Goal: Find specific page/section: Find specific page/section

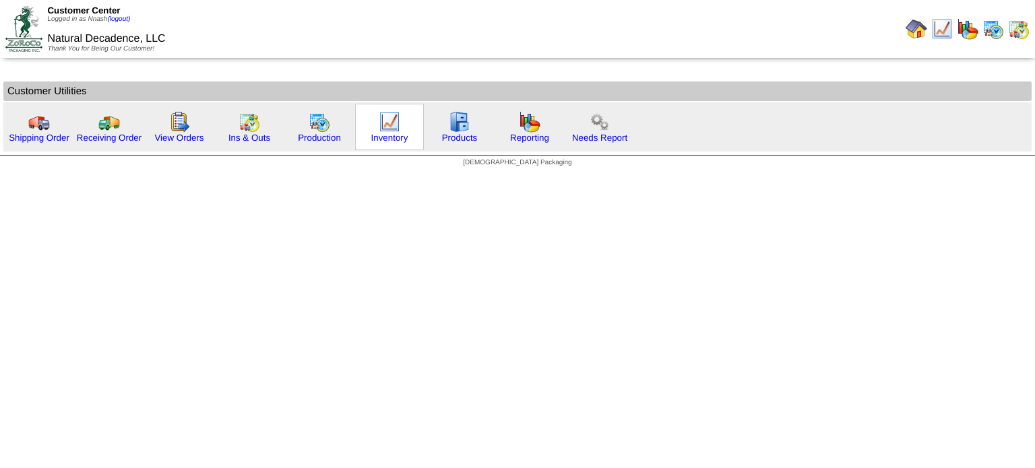
click at [403, 126] on div "Inventory" at bounding box center [389, 127] width 69 height 46
click at [385, 124] on img at bounding box center [390, 122] width 22 height 22
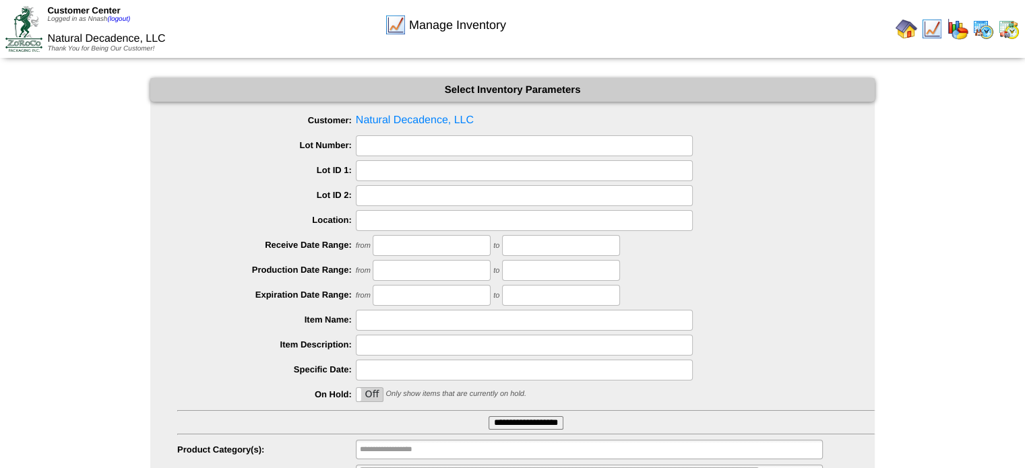
scroll to position [65, 0]
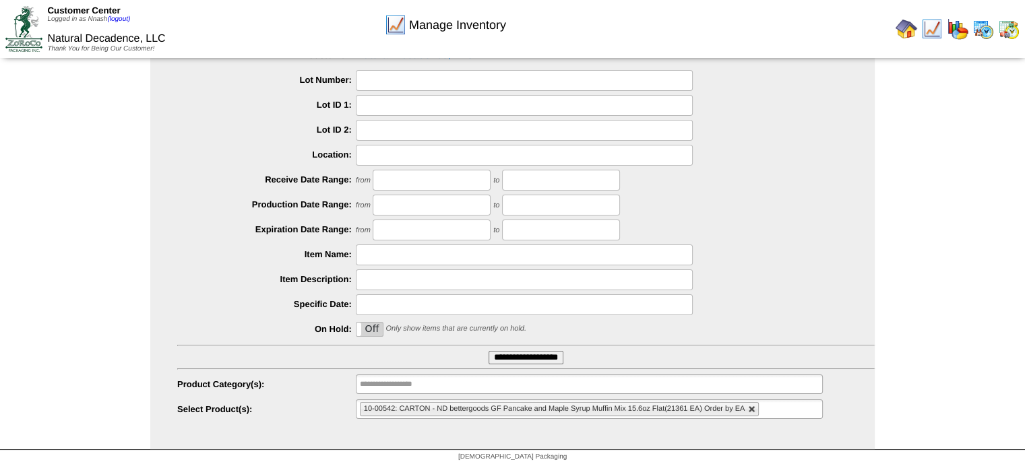
click at [751, 406] on link at bounding box center [752, 410] width 8 height 8
type input "**********"
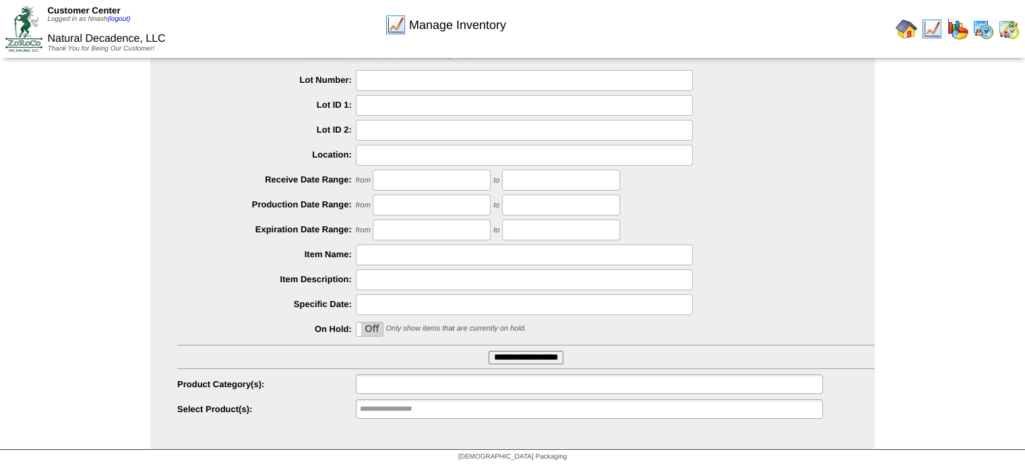
click at [520, 377] on ul at bounding box center [589, 385] width 467 height 20
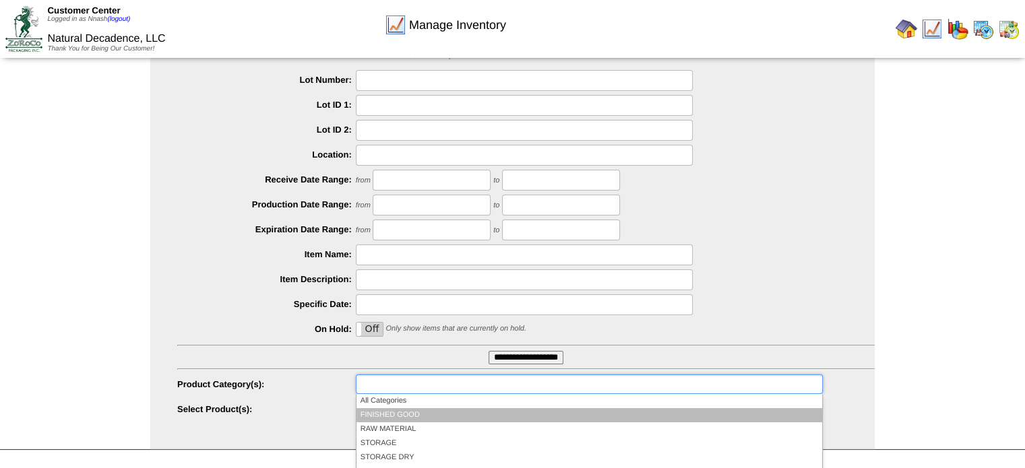
click at [426, 412] on li "FINISHED GOOD" at bounding box center [589, 415] width 466 height 14
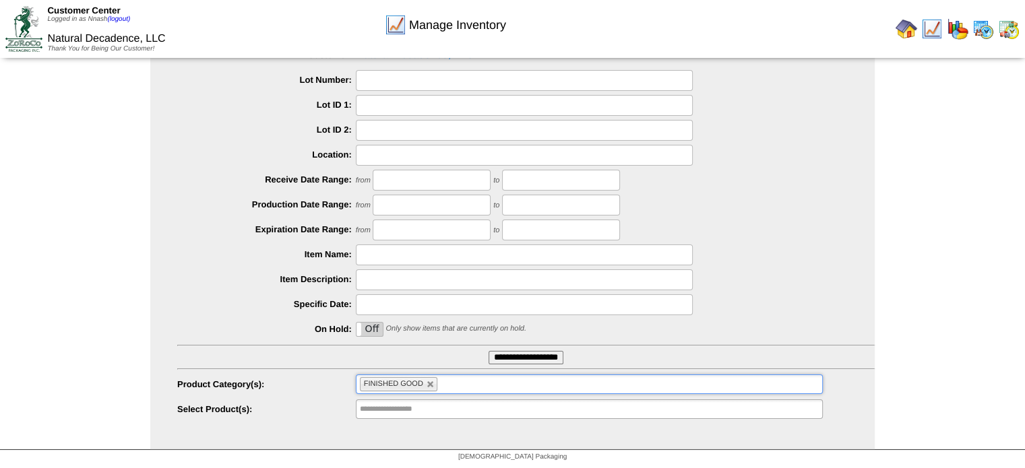
scroll to position [153, 0]
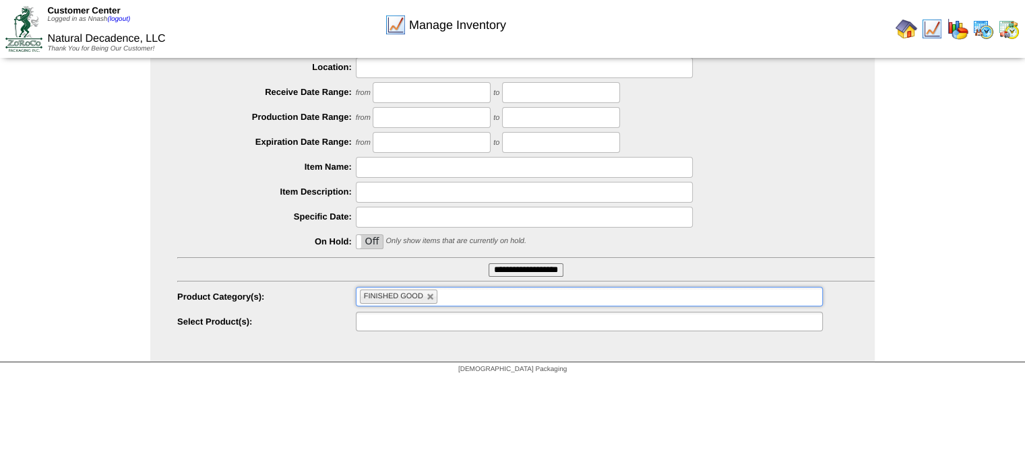
click at [574, 320] on ul at bounding box center [589, 322] width 467 height 20
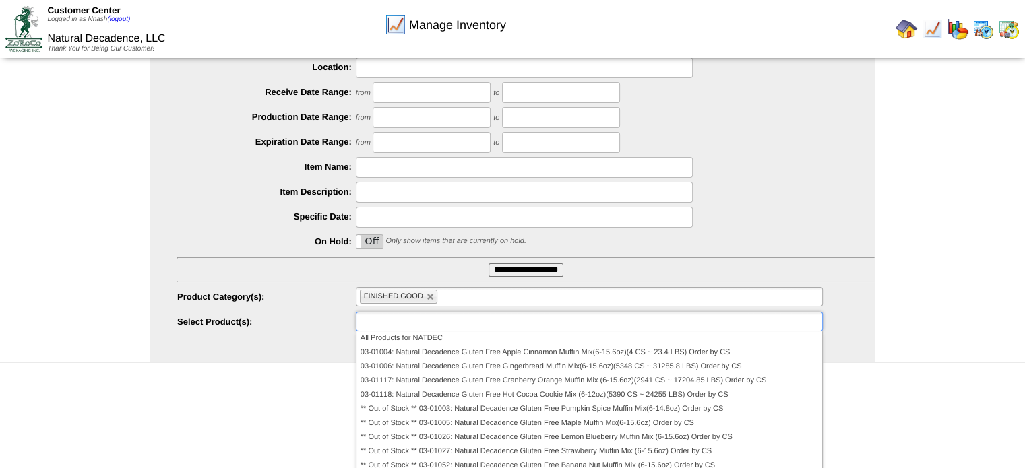
type input "**********"
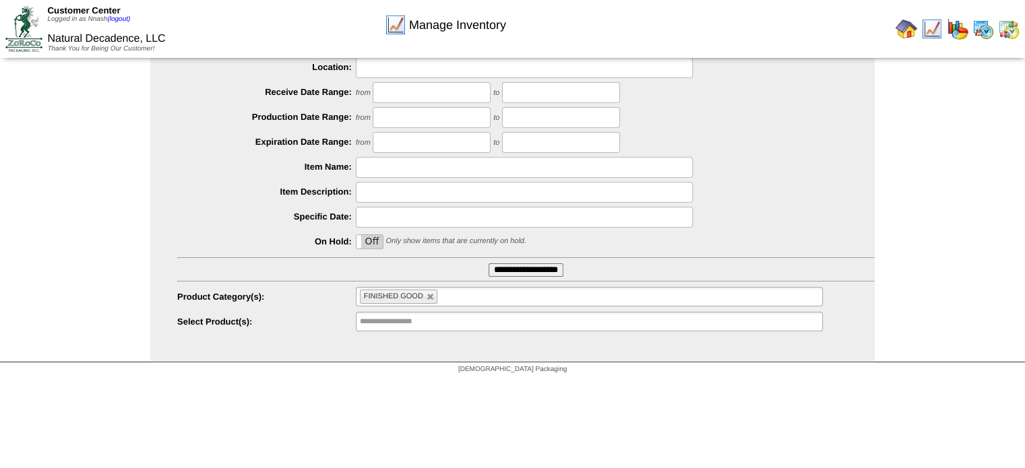
click at [981, 30] on img at bounding box center [983, 29] width 22 height 22
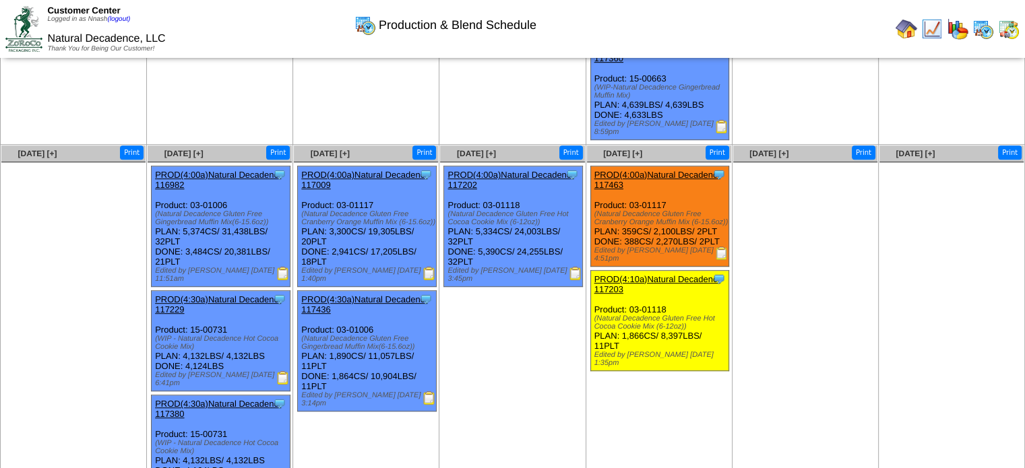
scroll to position [698, 0]
